Goal: Task Accomplishment & Management: Manage account settings

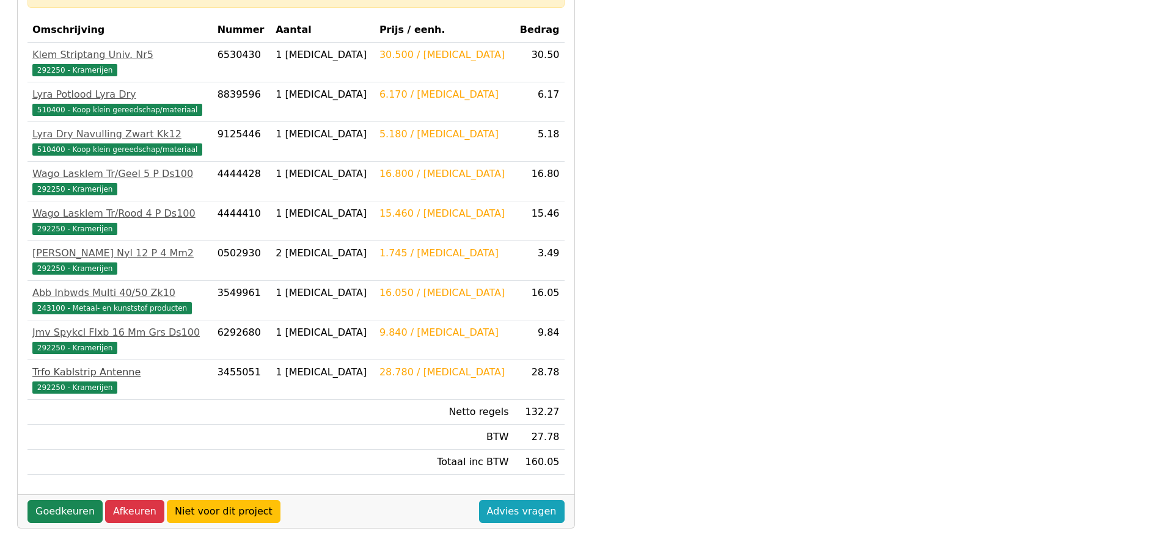
scroll to position [227, 0]
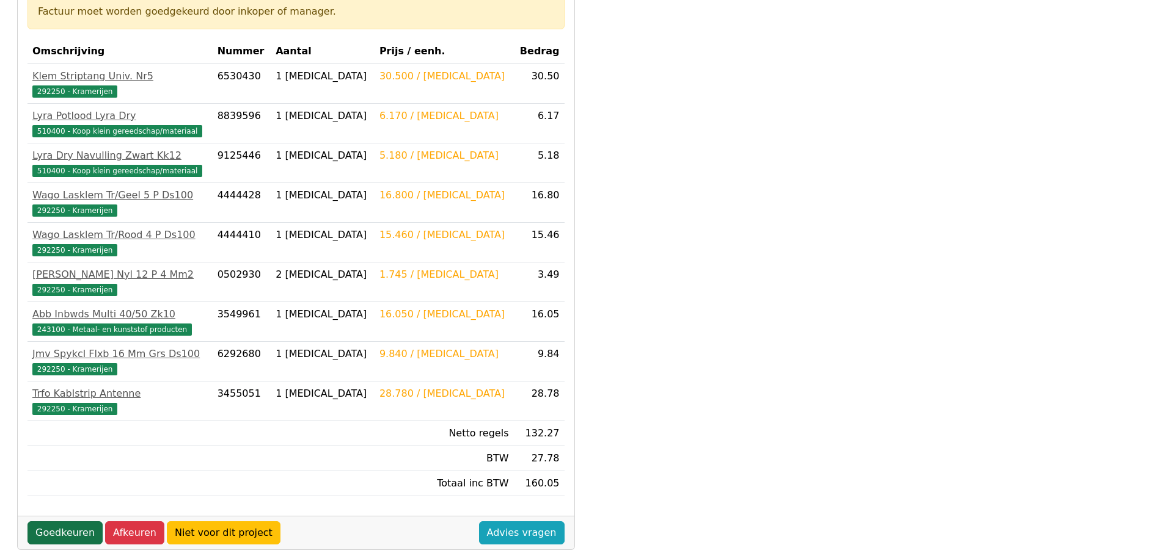
click at [71, 533] on link "Goedkeuren" at bounding box center [64, 533] width 75 height 23
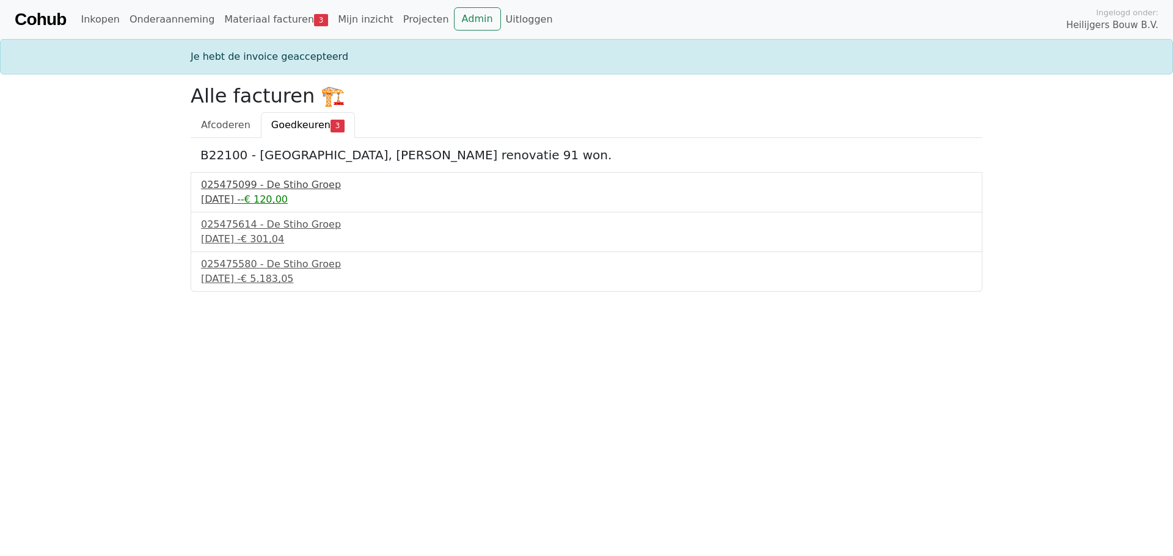
click at [288, 197] on span "-€ 120,00" at bounding box center [264, 200] width 47 height 12
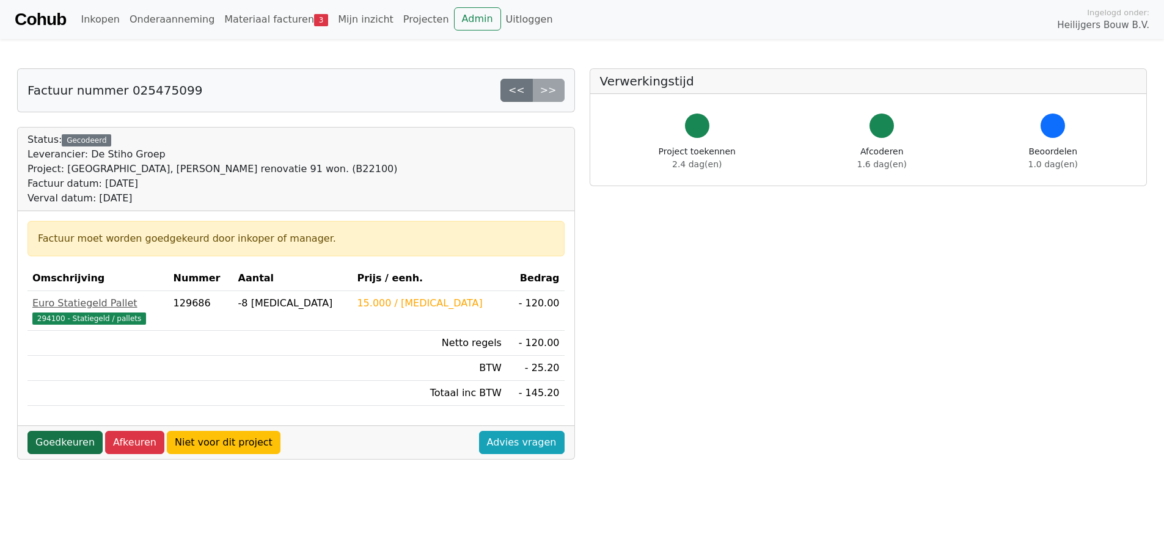
click at [71, 439] on link "Goedkeuren" at bounding box center [64, 442] width 75 height 23
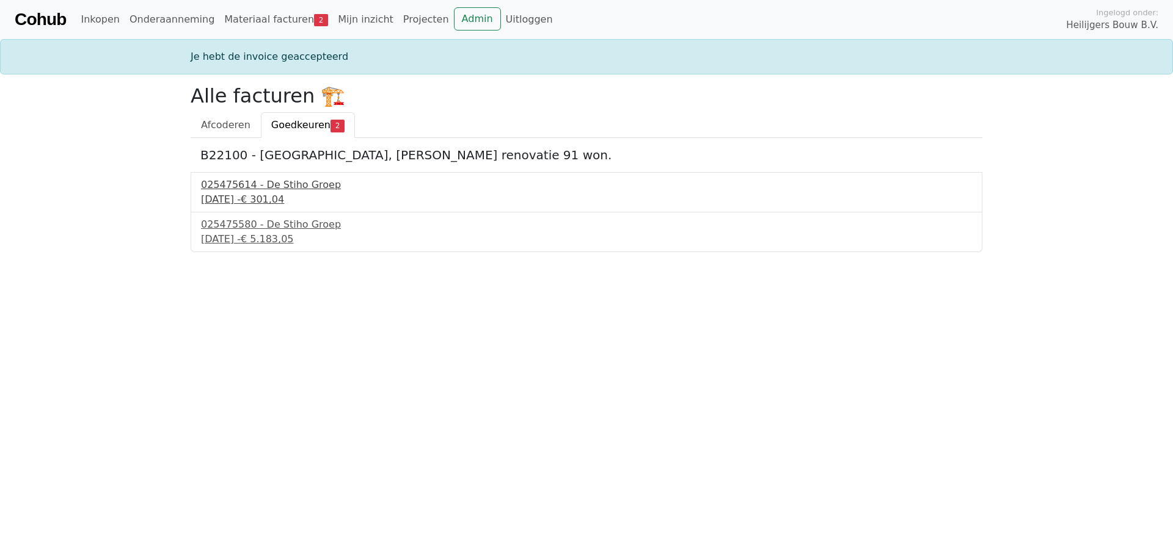
click at [262, 194] on div "26 september 2025 - € 301,04" at bounding box center [586, 199] width 771 height 15
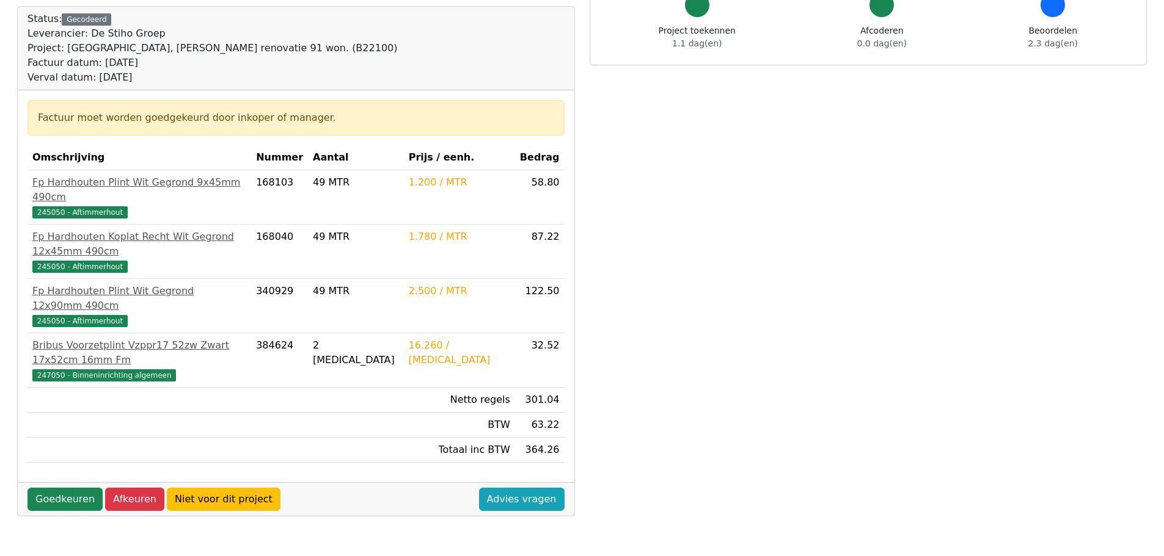
scroll to position [122, 0]
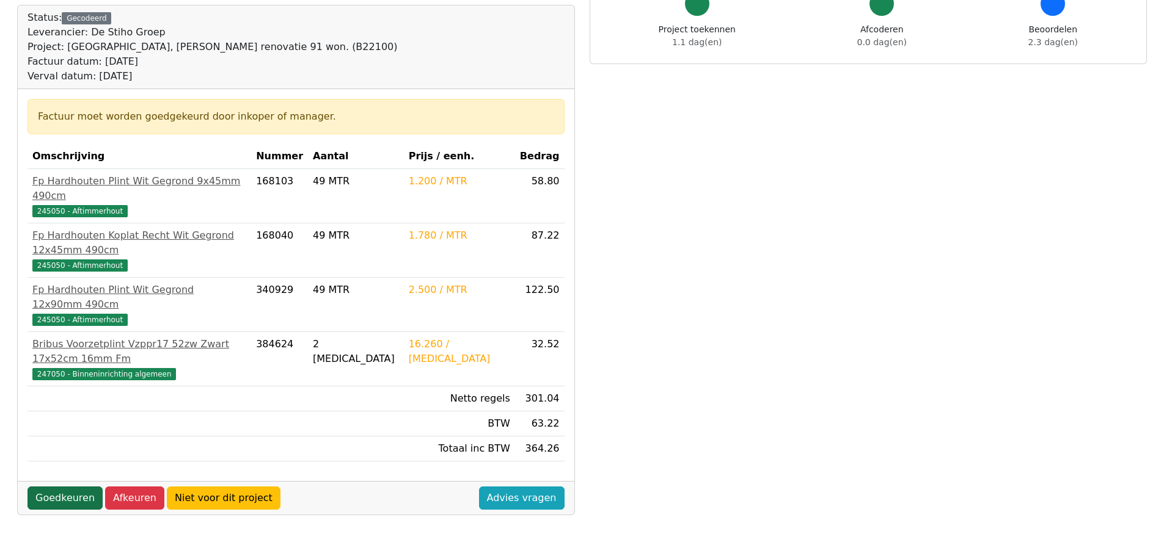
click at [75, 487] on link "Goedkeuren" at bounding box center [64, 498] width 75 height 23
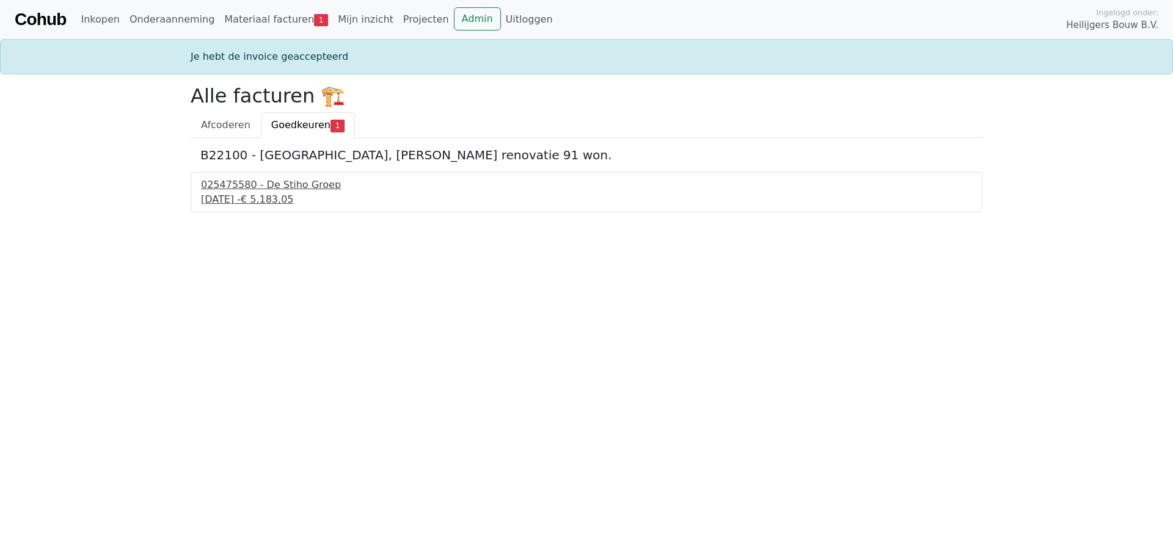
click at [245, 195] on div "26 september 2025 - € 5.183,05" at bounding box center [586, 199] width 771 height 15
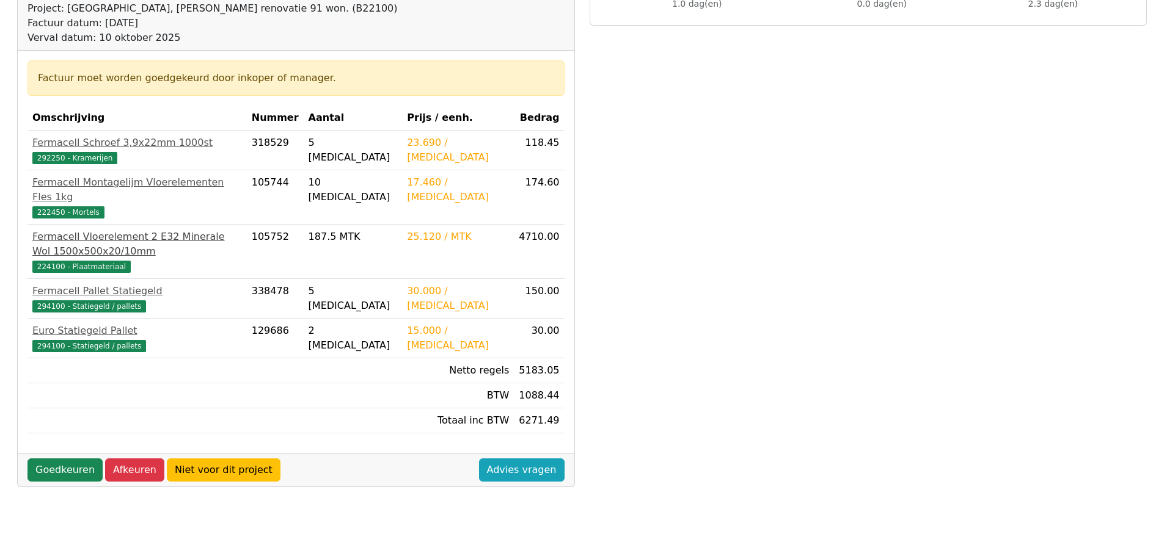
scroll to position [183, 0]
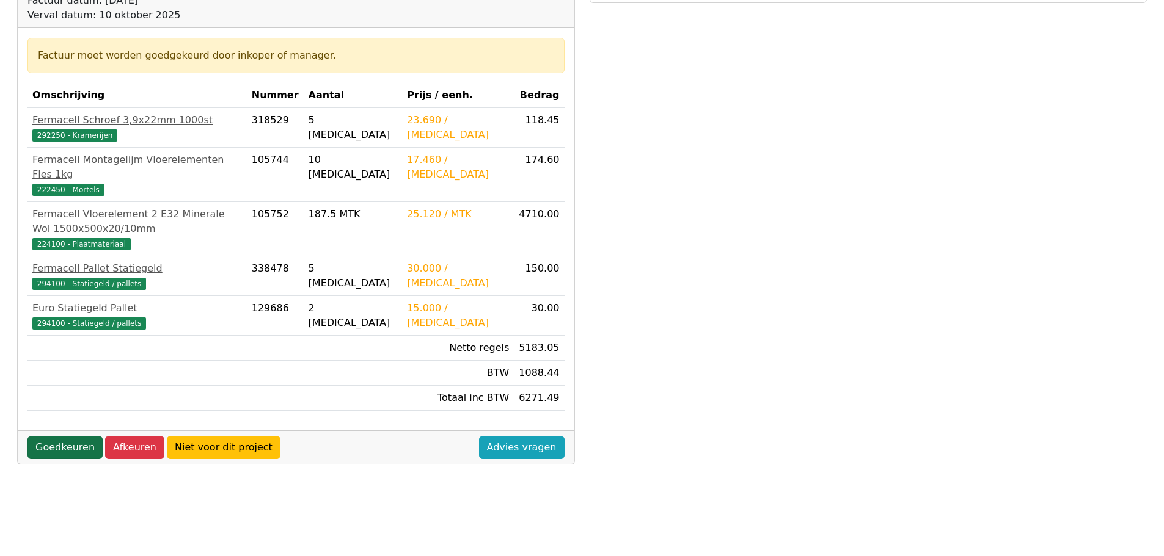
click at [71, 436] on link "Goedkeuren" at bounding box center [64, 447] width 75 height 23
